Goal: Transaction & Acquisition: Purchase product/service

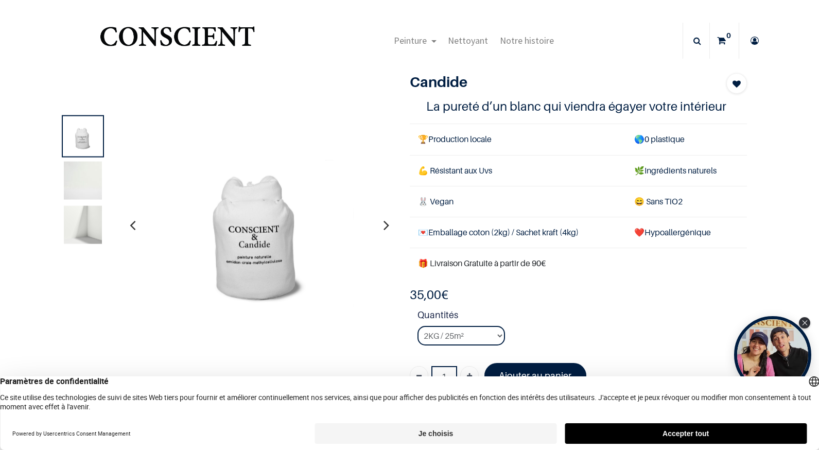
click at [384, 225] on icon "button" at bounding box center [387, 225] width 6 height 28
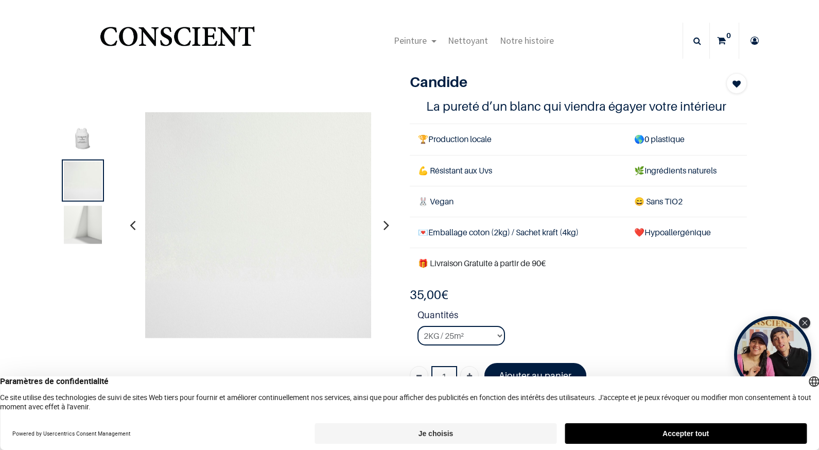
click at [384, 225] on icon "button" at bounding box center [387, 225] width 6 height 28
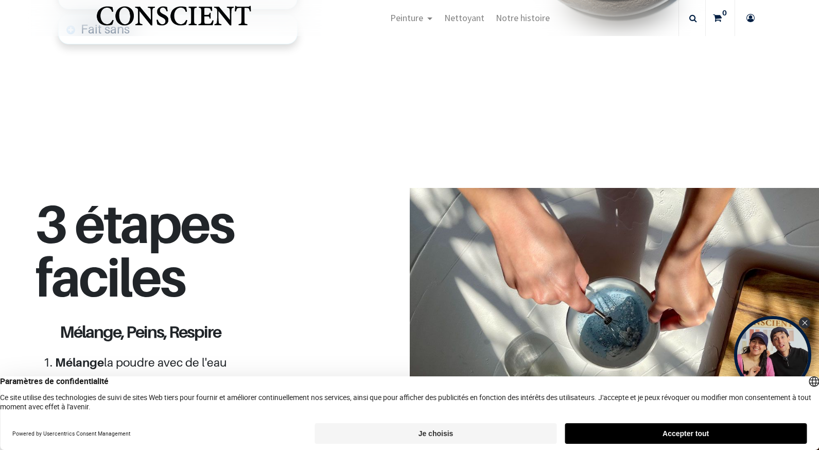
scroll to position [865, 0]
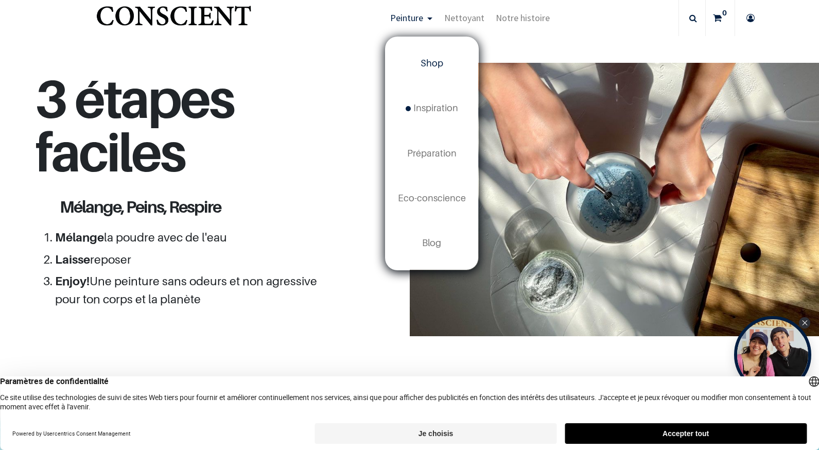
click at [433, 66] on span "Shop" at bounding box center [432, 63] width 23 height 11
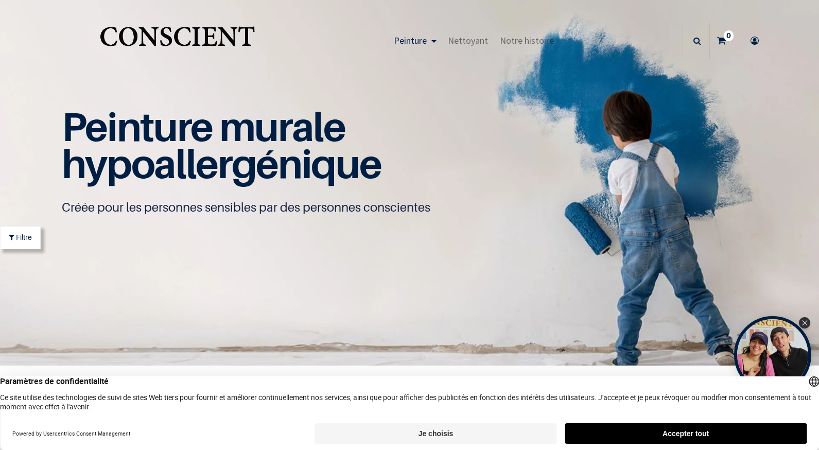
click at [699, 39] on link at bounding box center [696, 41] width 22 height 10
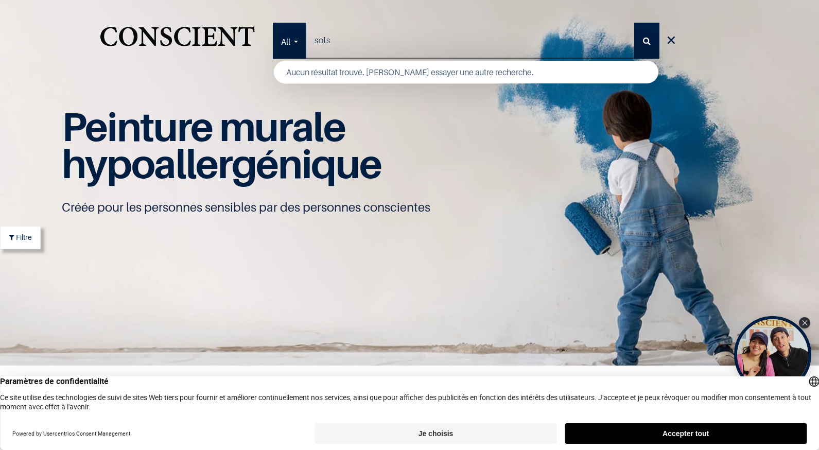
type input "sols"
click at [634, 23] on button "Rechercher" at bounding box center [646, 41] width 25 height 36
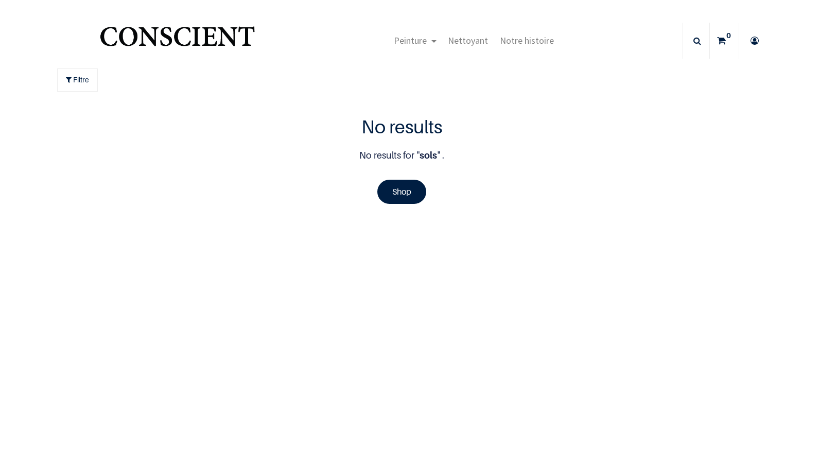
scroll to position [1, 0]
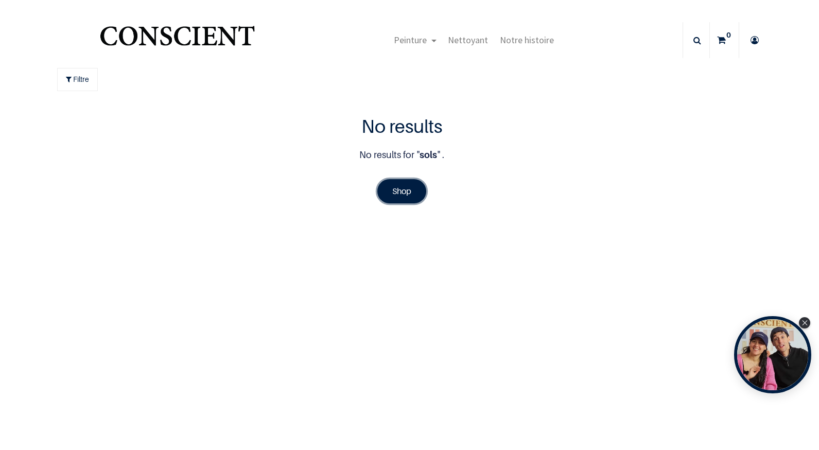
click at [403, 189] on link "Shop" at bounding box center [401, 191] width 49 height 24
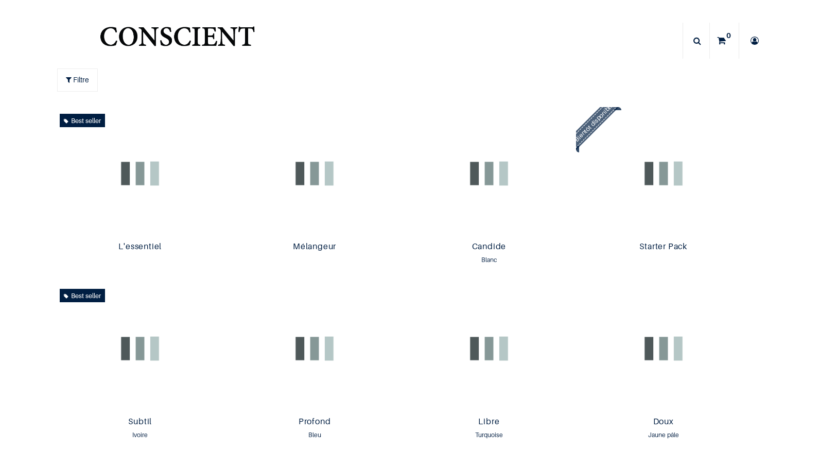
click at [694, 42] on icon at bounding box center [698, 41] width 8 height 36
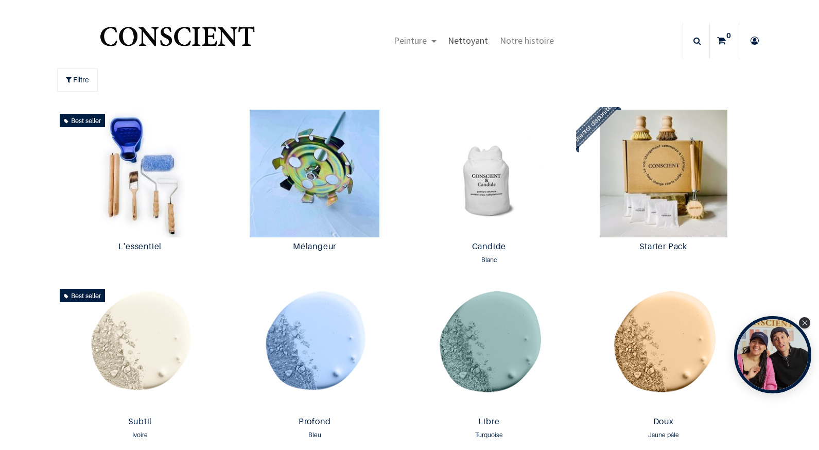
scroll to position [1, 0]
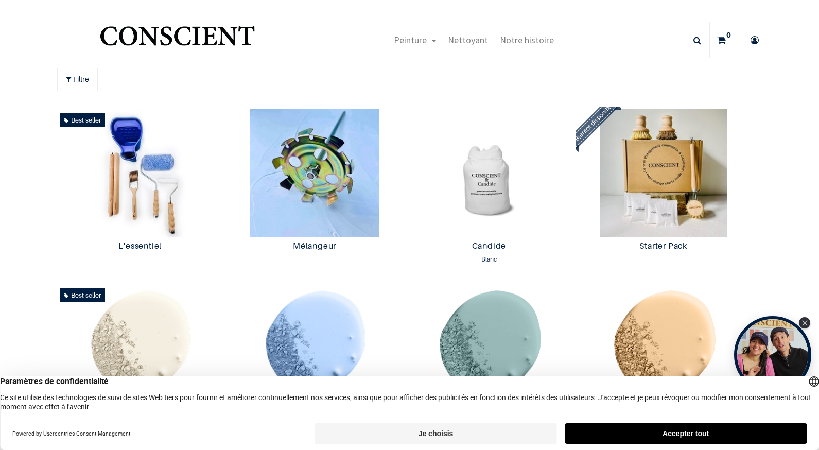
click at [694, 37] on icon at bounding box center [698, 40] width 8 height 36
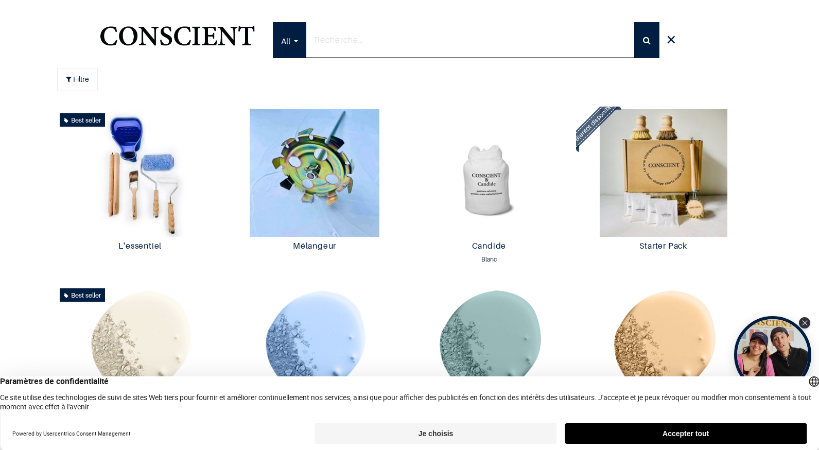
scroll to position [0, 0]
click at [808, 322] on icon "Close Tolstoy widget" at bounding box center [805, 322] width 6 height 5
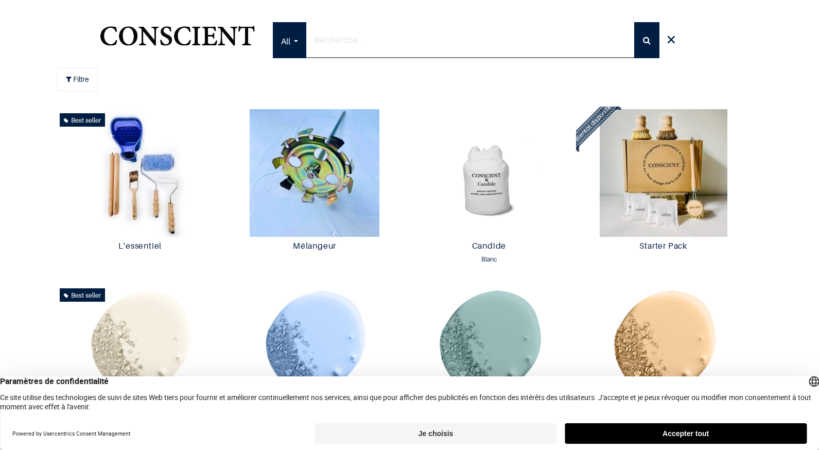
click at [419, 40] on input "search" at bounding box center [470, 40] width 329 height 36
type input "sol"
click at [634, 22] on button "Rechercher" at bounding box center [646, 40] width 25 height 36
